Goal: Navigation & Orientation: Find specific page/section

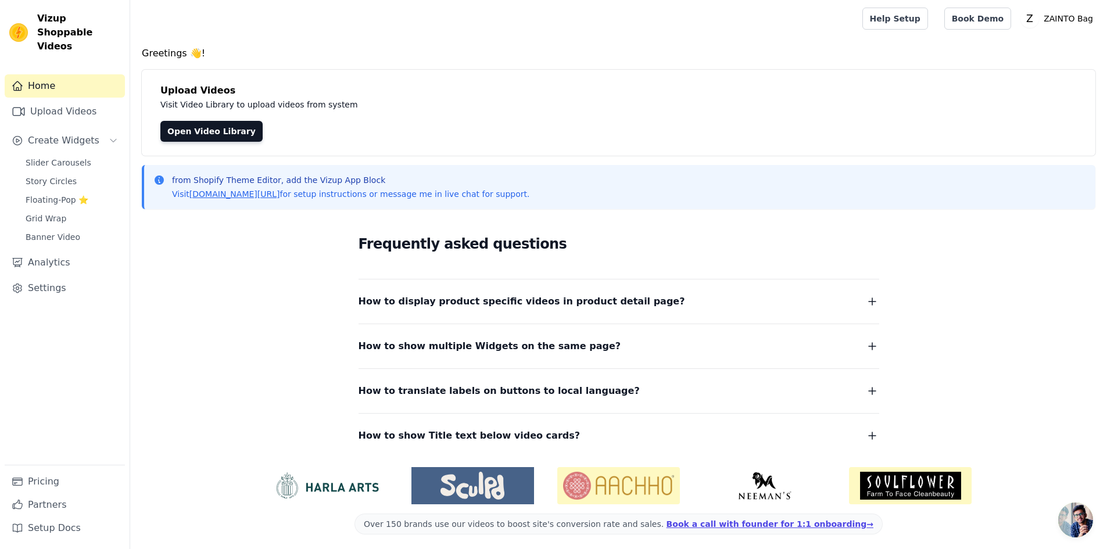
click at [440, 63] on div "Greetings 👋! Upload Videos Visit Video Library to upload videos from system Ope…" at bounding box center [618, 299] width 977 height 507
click at [429, 66] on div "Greetings 👋! Upload Videos Visit Video Library to upload videos from system Ope…" at bounding box center [618, 299] width 977 height 507
drag, startPoint x: 341, startPoint y: 109, endPoint x: 159, endPoint y: 89, distance: 183.0
click at [159, 89] on div "Upload Videos Visit Video Library to upload videos from system Open Video Libra…" at bounding box center [619, 113] width 954 height 86
click at [333, 17] on div at bounding box center [493, 18] width 709 height 37
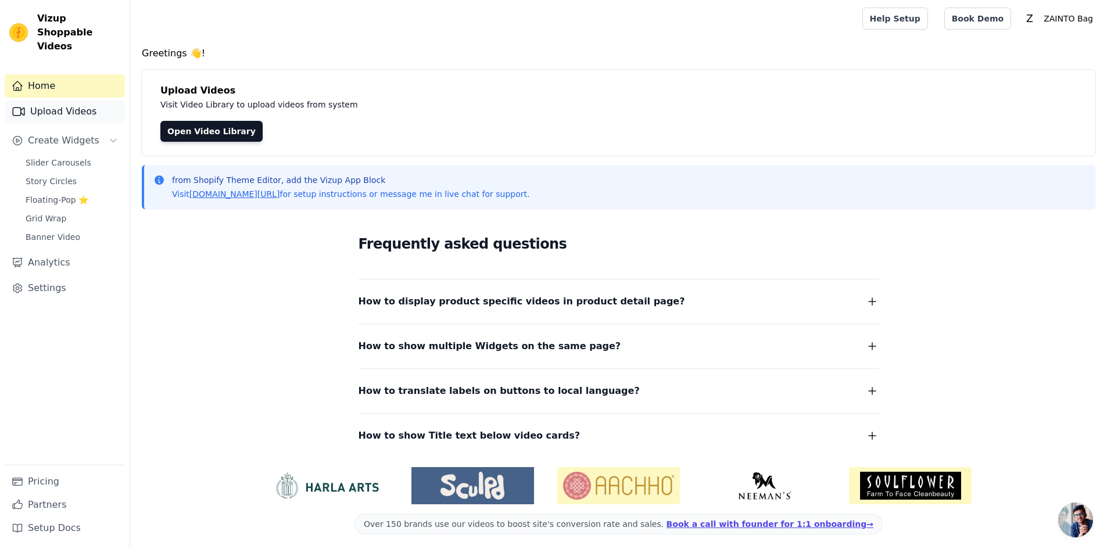
click at [70, 100] on link "Upload Videos" at bounding box center [65, 111] width 120 height 23
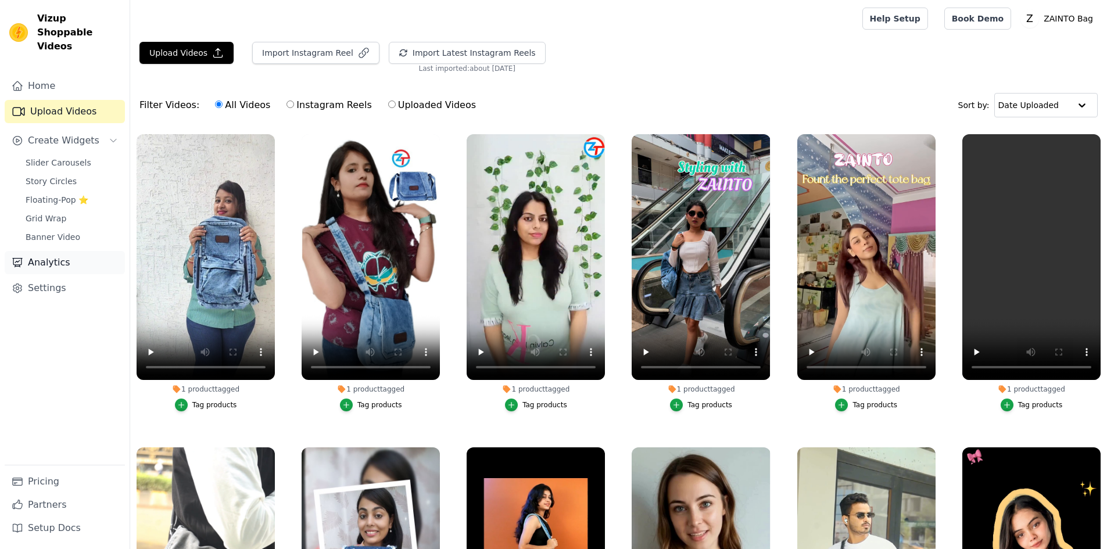
click at [45, 251] on link "Analytics" at bounding box center [65, 262] width 120 height 23
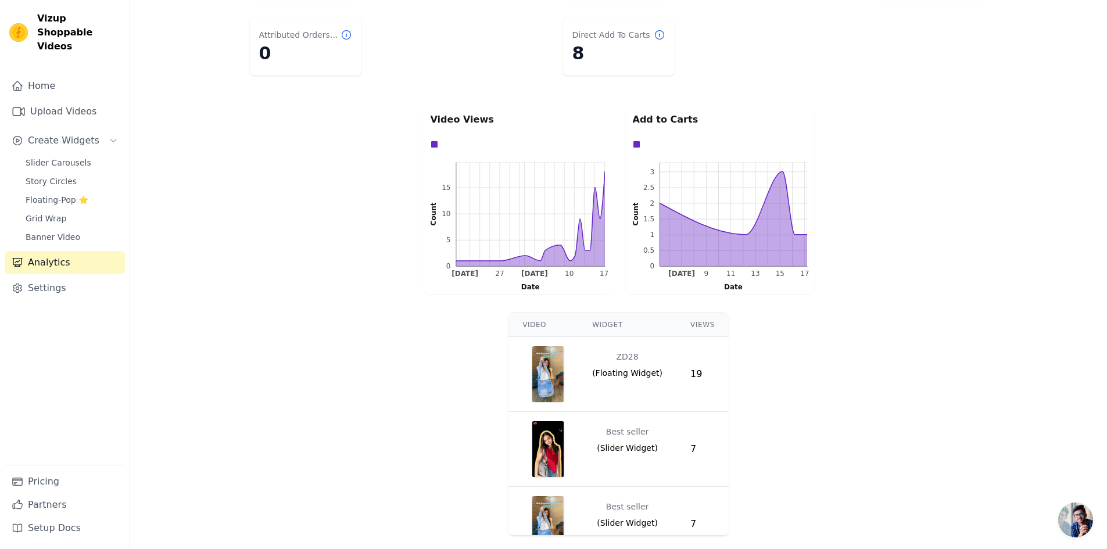
scroll to position [188, 0]
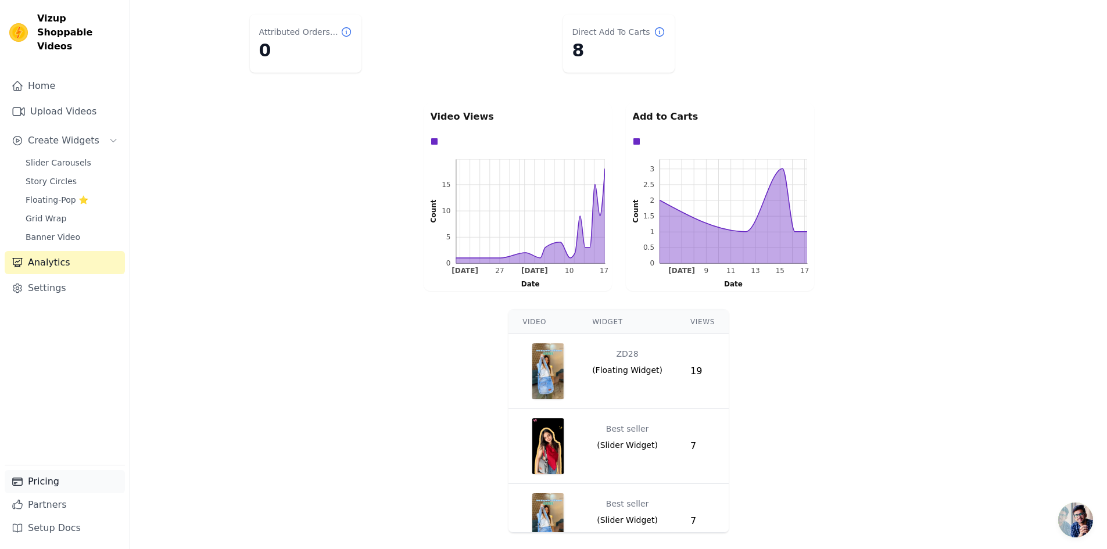
click at [52, 493] on link "Pricing" at bounding box center [65, 481] width 120 height 23
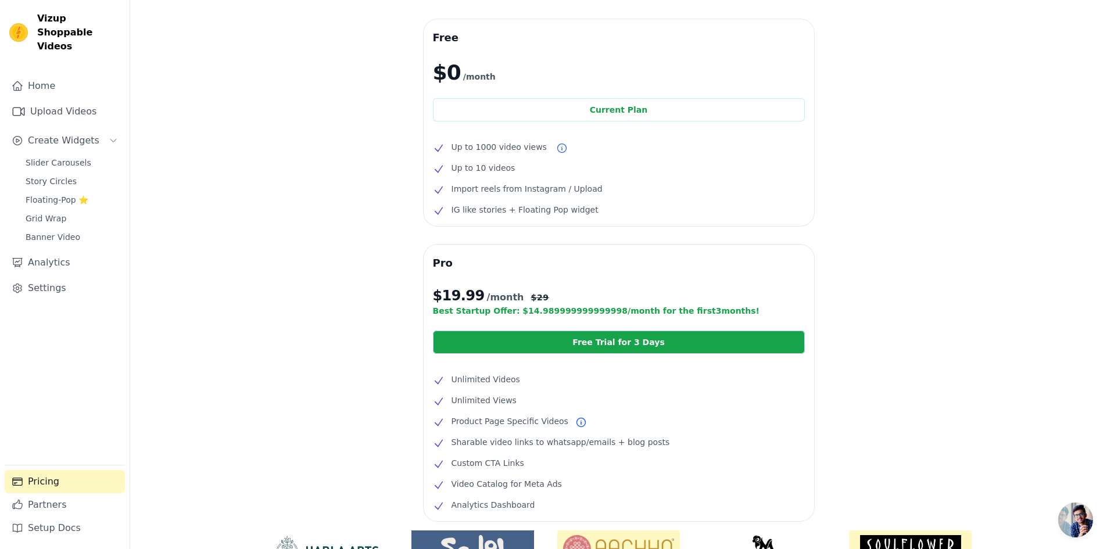
scroll to position [31, 0]
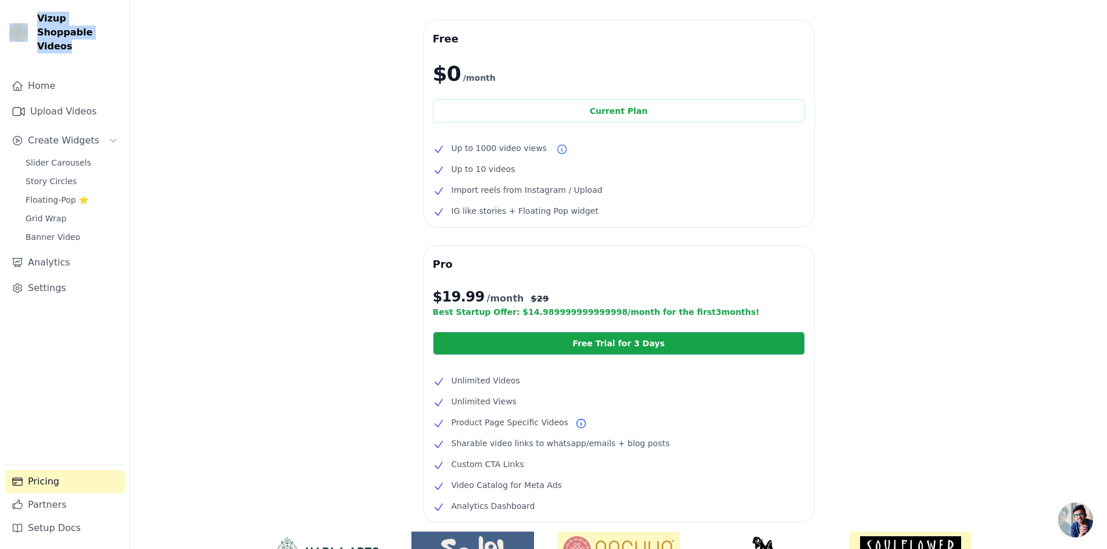
drag, startPoint x: 92, startPoint y: 35, endPoint x: 32, endPoint y: 20, distance: 61.7
click at [32, 20] on div "Vizup Shoppable Videos" at bounding box center [65, 33] width 130 height 42
copy div "Vizup Shoppable Videos"
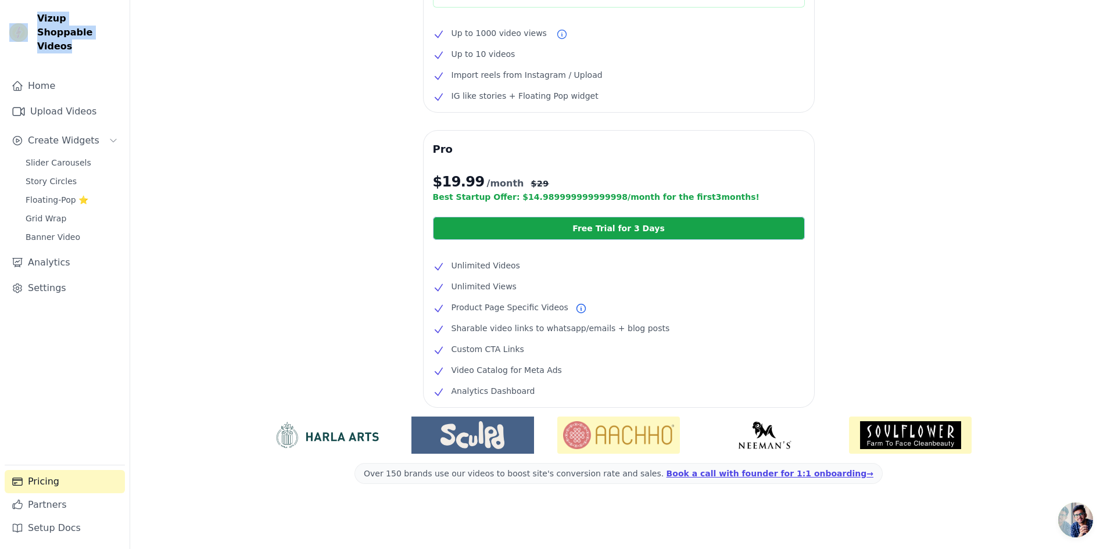
scroll to position [147, 0]
click at [486, 371] on li "Video Catalog for Meta Ads" at bounding box center [619, 370] width 372 height 14
drag, startPoint x: 557, startPoint y: 366, endPoint x: 545, endPoint y: 372, distance: 14.3
click at [545, 372] on li "Video Catalog for Meta Ads" at bounding box center [619, 370] width 372 height 14
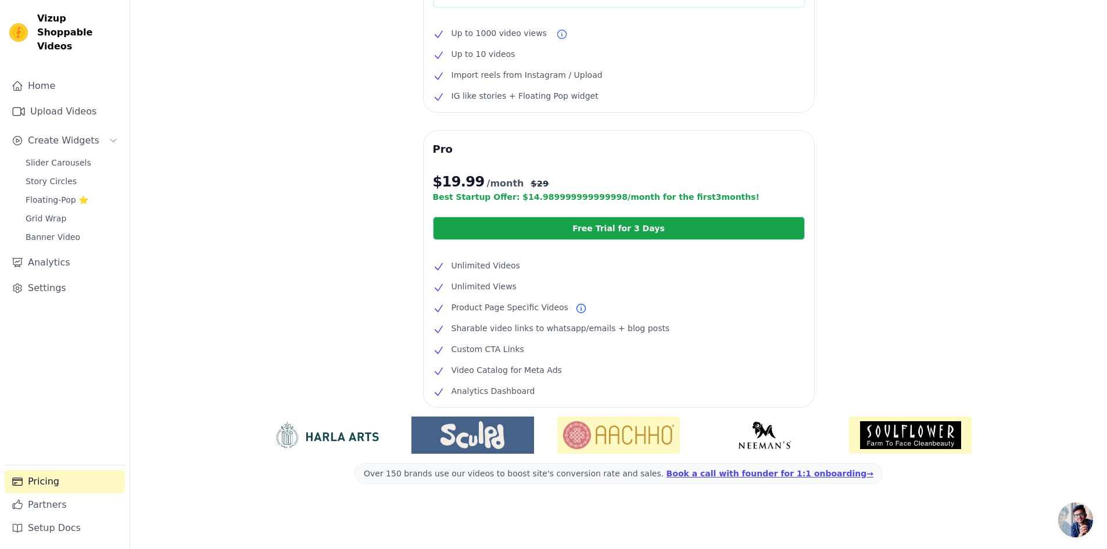
click at [570, 372] on li "Video Catalog for Meta Ads" at bounding box center [619, 370] width 372 height 14
click at [549, 373] on li "Video Catalog for Meta Ads" at bounding box center [619, 370] width 372 height 14
copy li "Video Catalog for Meta Ad"
click at [38, 509] on link "Partners" at bounding box center [65, 504] width 120 height 23
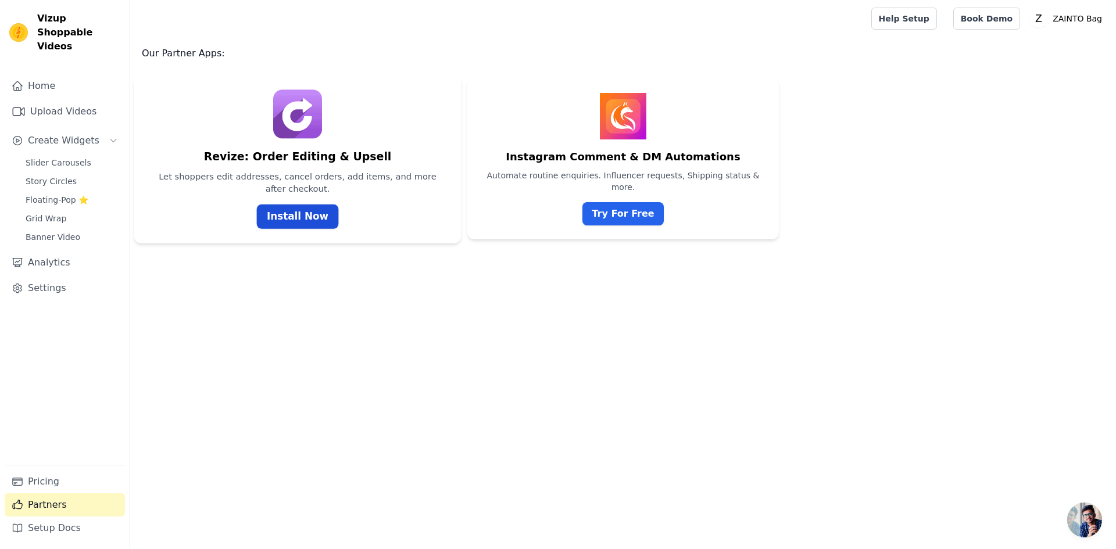
click at [305, 216] on link "Install Now" at bounding box center [297, 217] width 81 height 24
